Goal: Navigation & Orientation: Find specific page/section

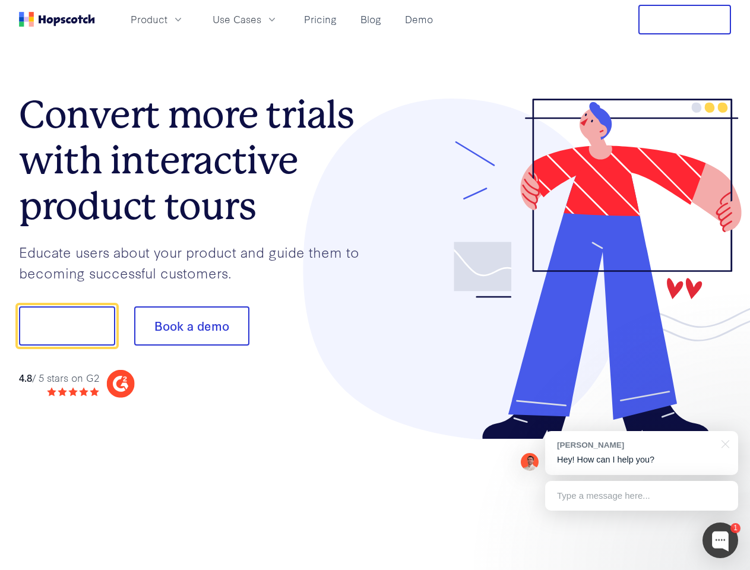
click at [375, 285] on div at bounding box center [553, 270] width 356 height 342
click at [168, 19] on span "Product" at bounding box center [149, 19] width 37 height 15
click at [261, 19] on span "Use Cases" at bounding box center [237, 19] width 49 height 15
click at [685, 20] on button "Free Trial" at bounding box center [685, 20] width 93 height 30
click at [67, 326] on button "Show me!" at bounding box center [67, 326] width 96 height 39
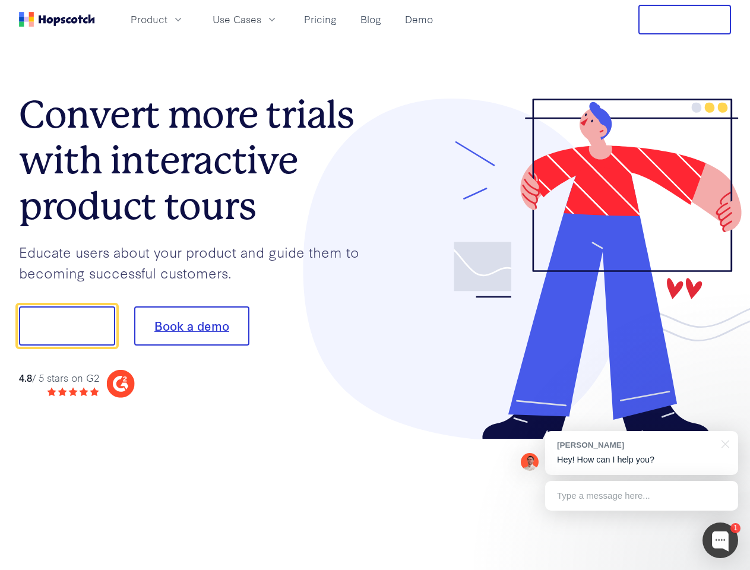
click at [191, 326] on button "Book a demo" at bounding box center [191, 326] width 115 height 39
click at [721, 541] on div at bounding box center [721, 541] width 36 height 36
click at [642, 453] on div "[PERSON_NAME] Hey! How can I help you?" at bounding box center [641, 453] width 193 height 44
click at [724, 443] on div at bounding box center [627, 325] width 223 height 396
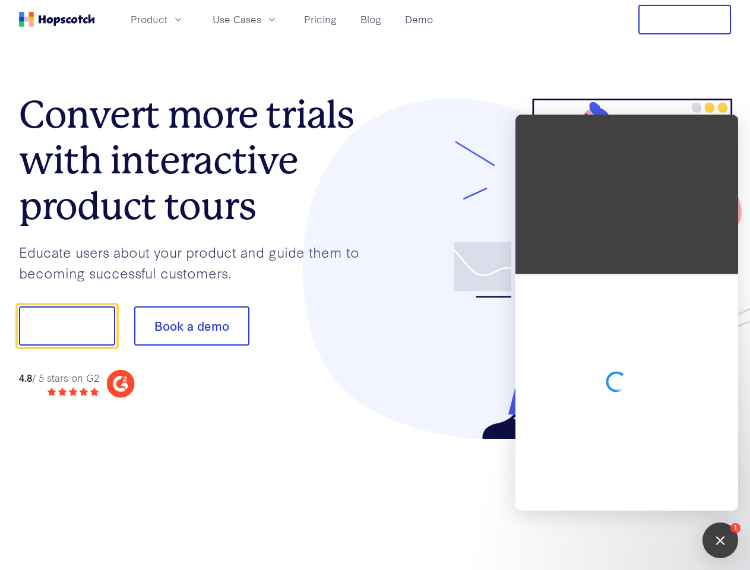
click at [642, 496] on div at bounding box center [627, 392] width 223 height 237
